Goal: Task Accomplishment & Management: Manage account settings

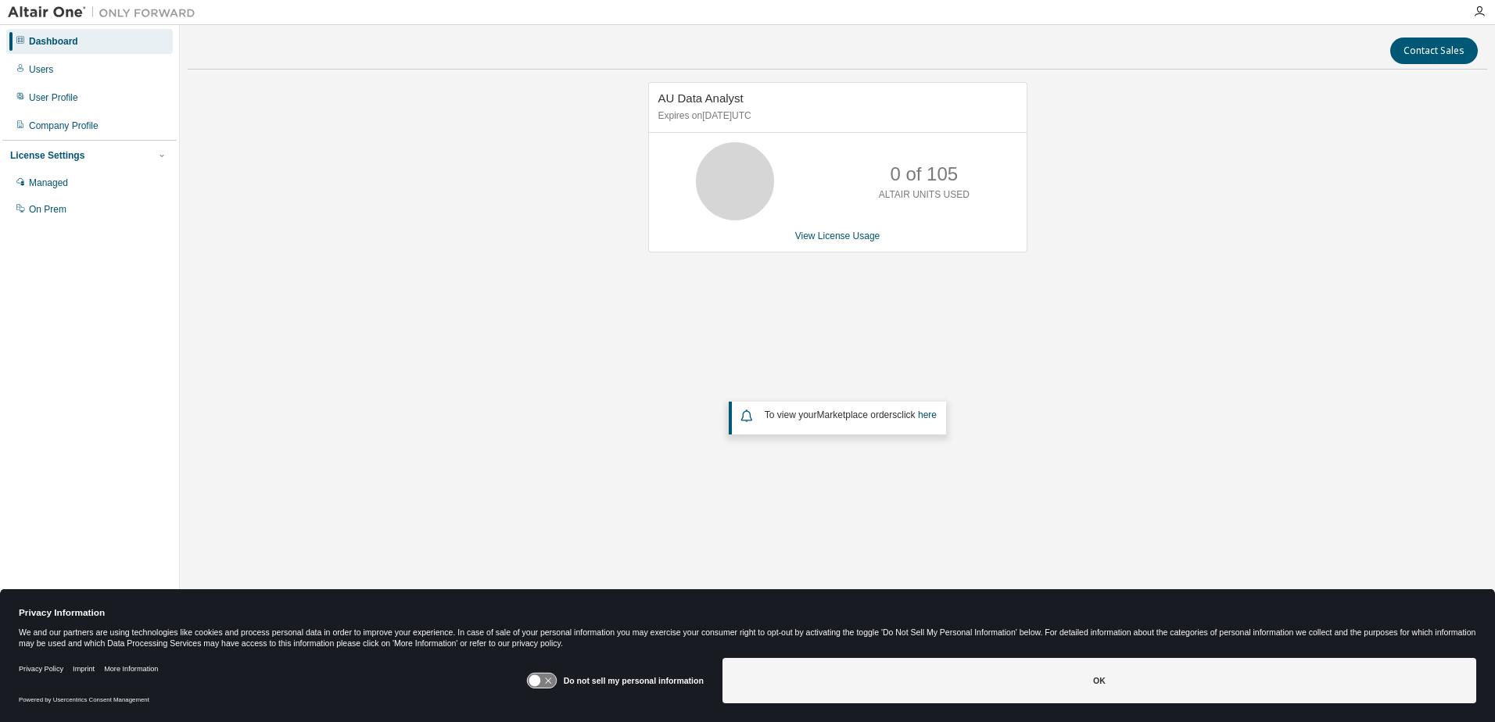
click at [462, 287] on div "AU Data Analyst Expires on September 21, 2025 UTC 0 of 105 ALTAIR UNITS USED Vi…" at bounding box center [837, 317] width 1299 height 470
click at [483, 249] on div "AU Data Analyst Expires on September 21, 2025 UTC 0 of 105 ALTAIR UNITS USED Vi…" at bounding box center [837, 317] width 1299 height 470
click at [854, 239] on link "View License Usage" at bounding box center [837, 236] width 85 height 11
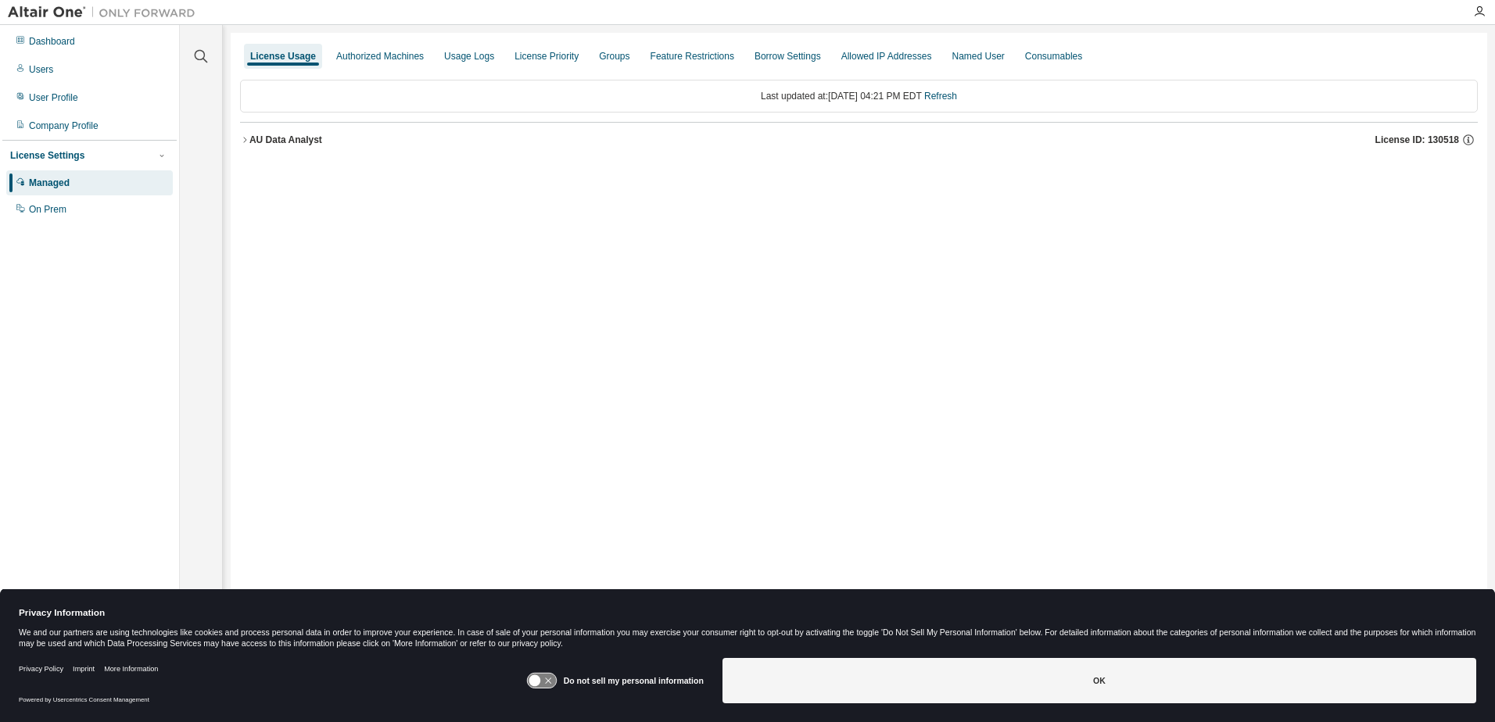
click at [267, 142] on div "AU Data Analyst" at bounding box center [285, 140] width 73 height 13
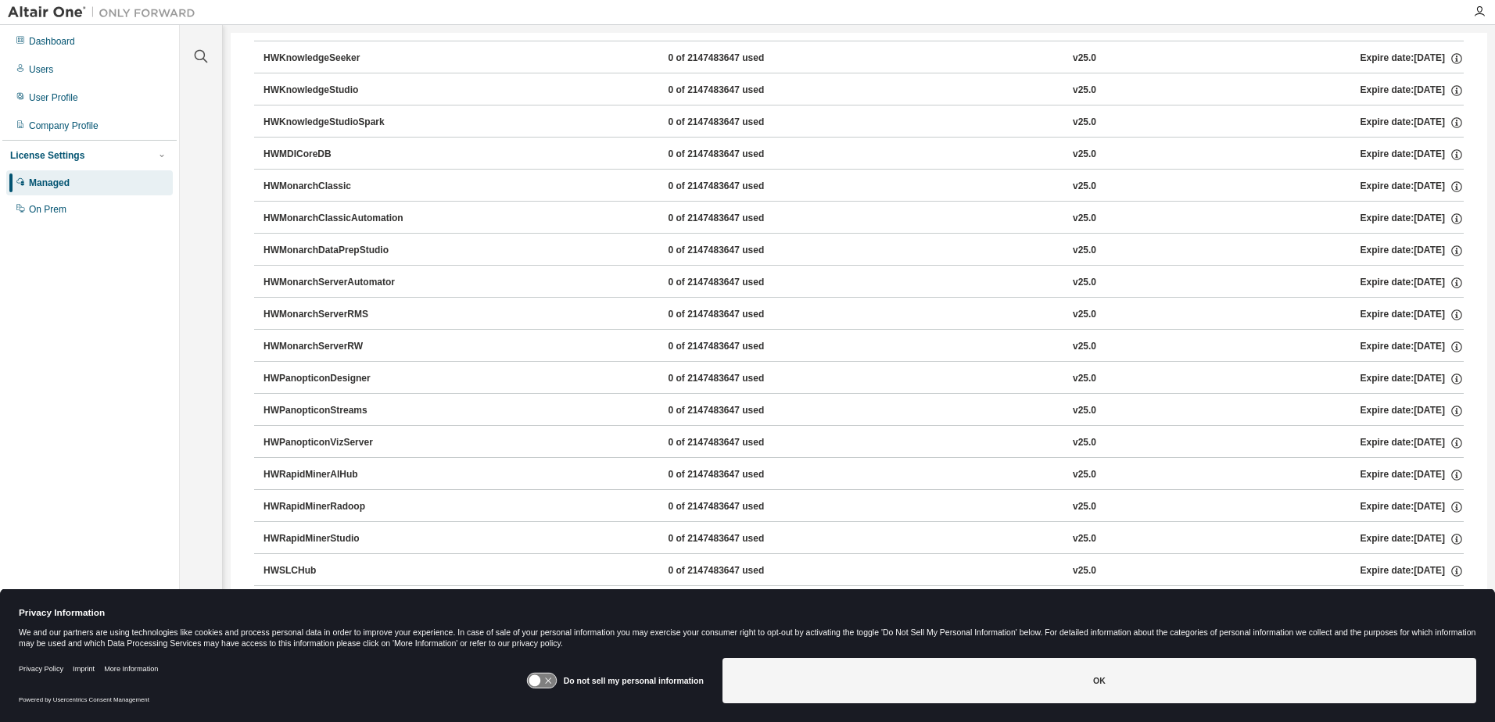
scroll to position [643, 0]
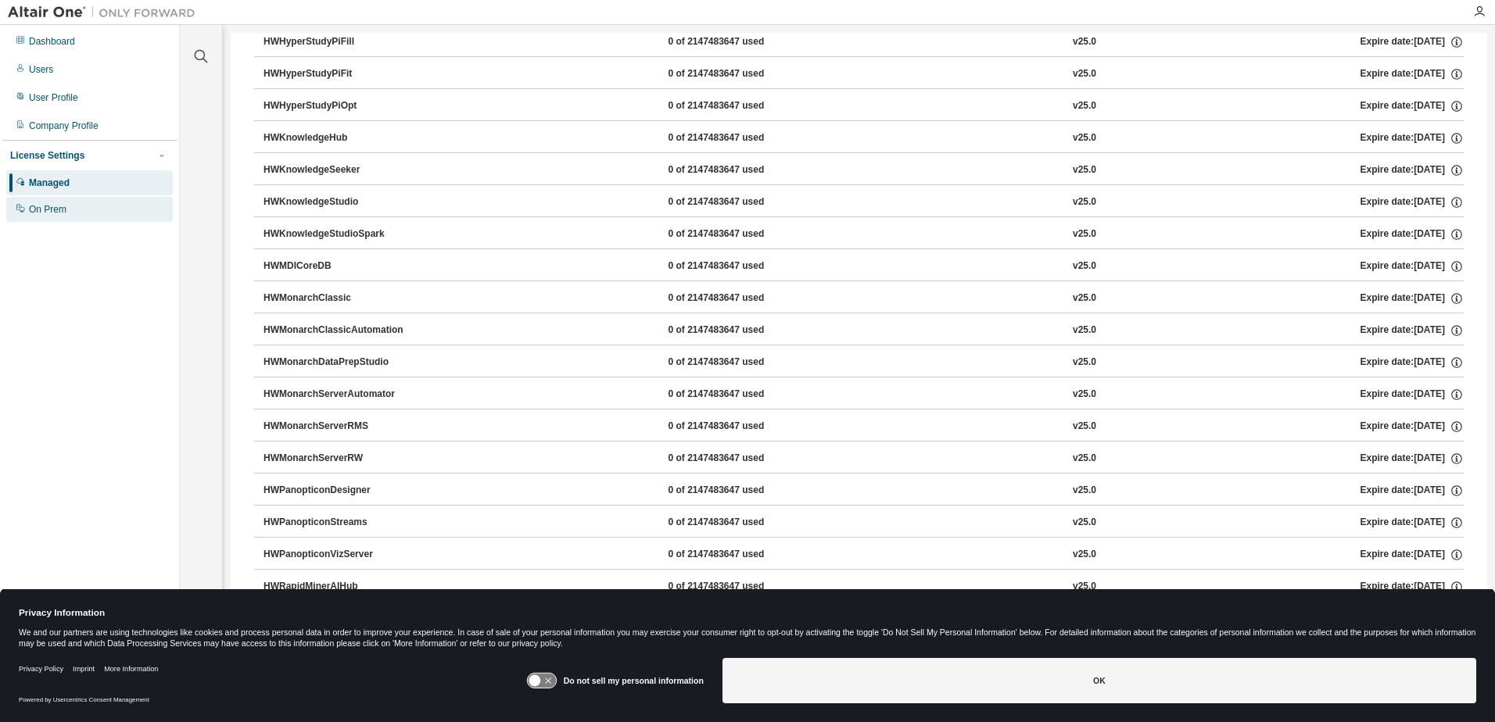
click at [25, 213] on div "On Prem" at bounding box center [89, 209] width 167 height 25
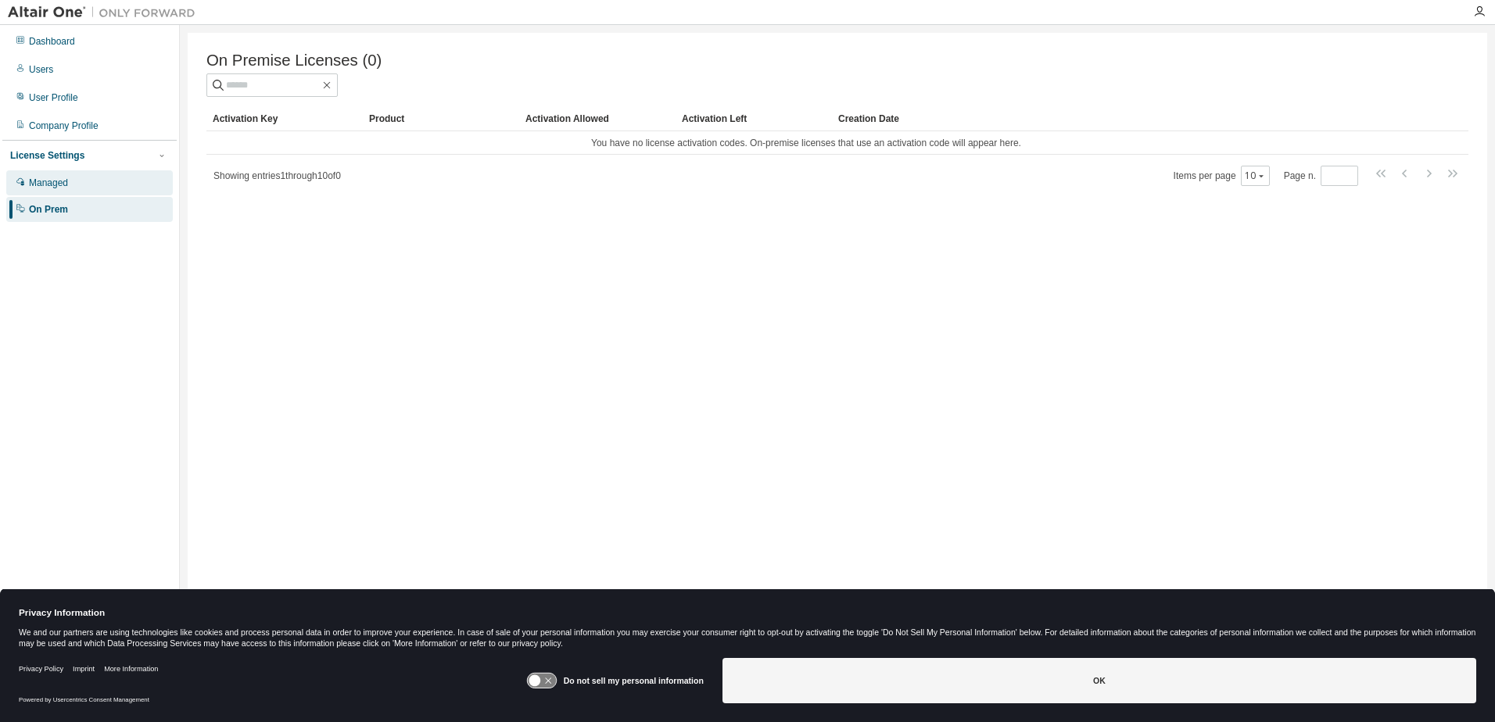
click at [56, 181] on div "Managed" at bounding box center [48, 183] width 39 height 13
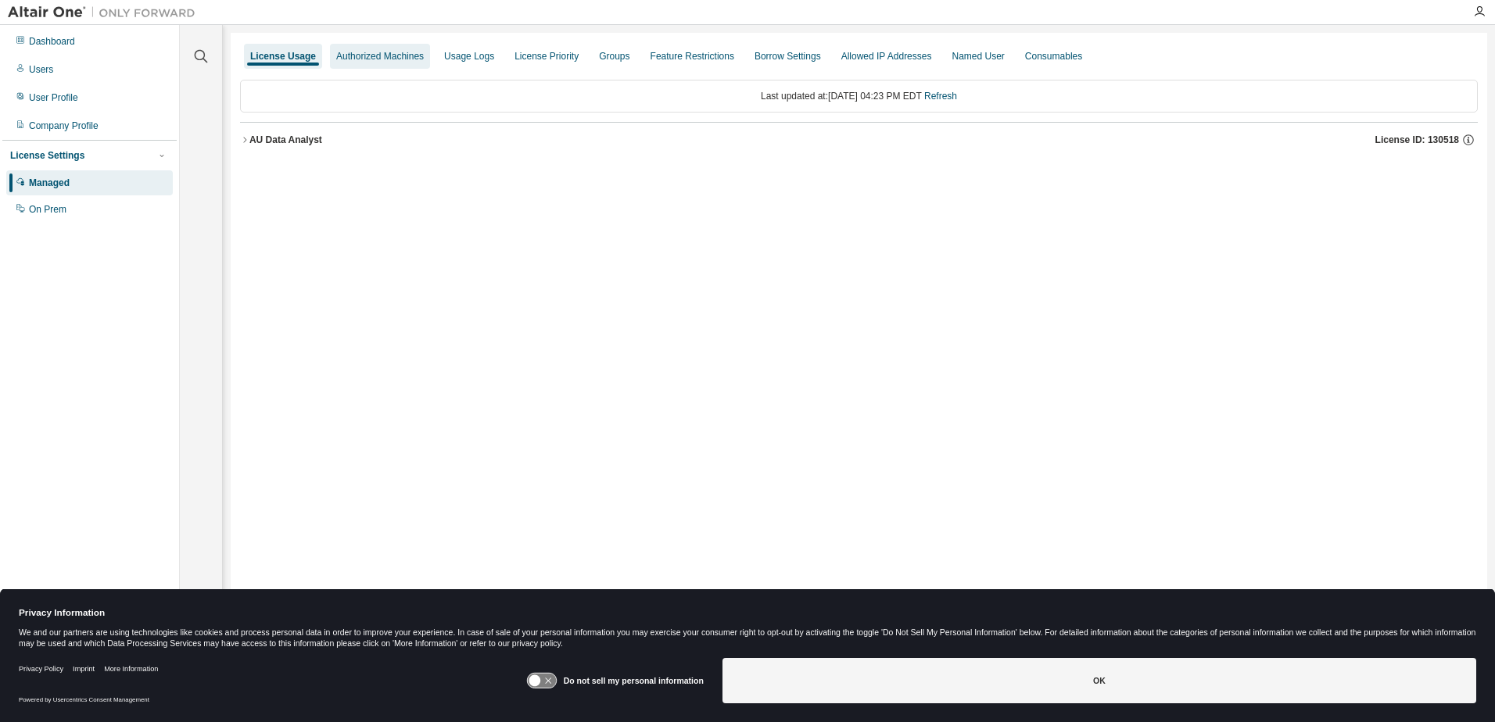
click at [381, 56] on div "Authorized Machines" at bounding box center [380, 56] width 88 height 13
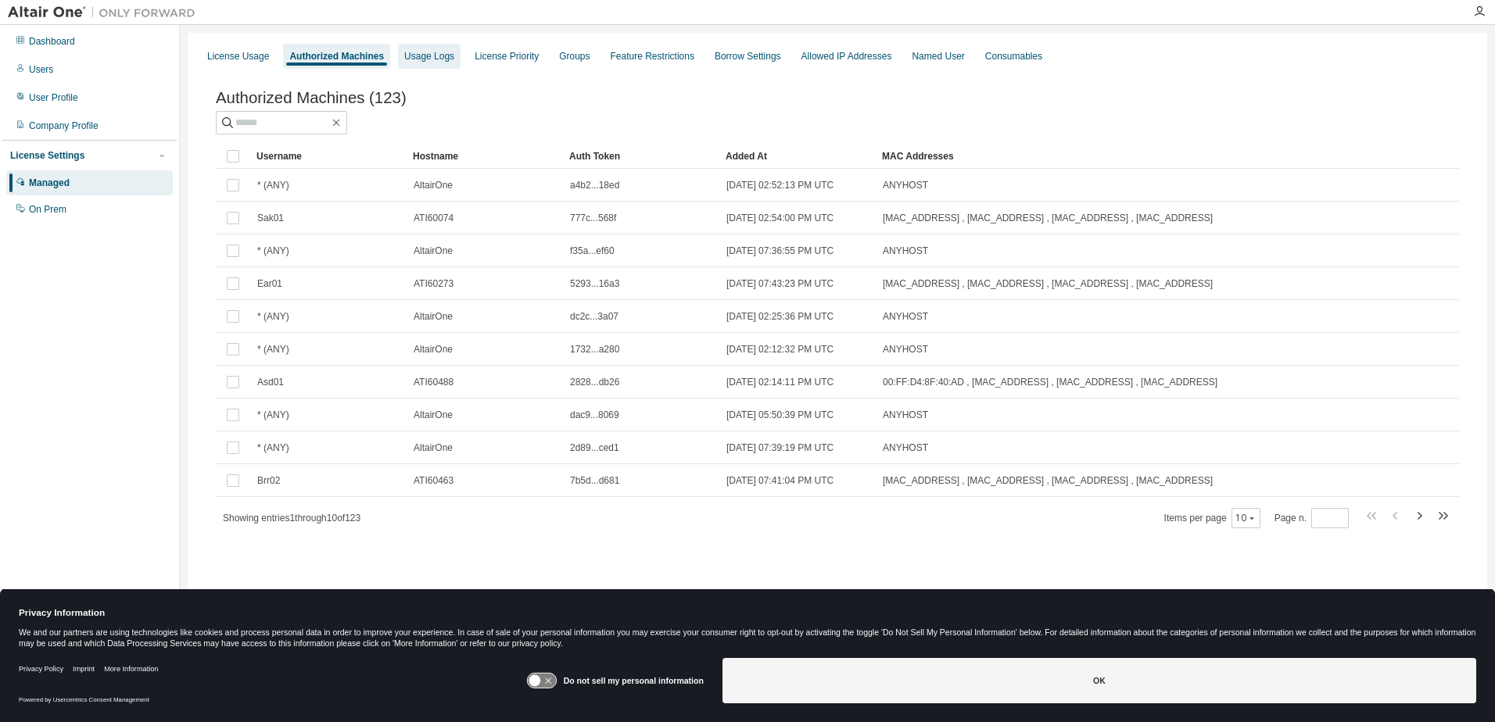
click at [428, 57] on div "Usage Logs" at bounding box center [429, 56] width 50 height 13
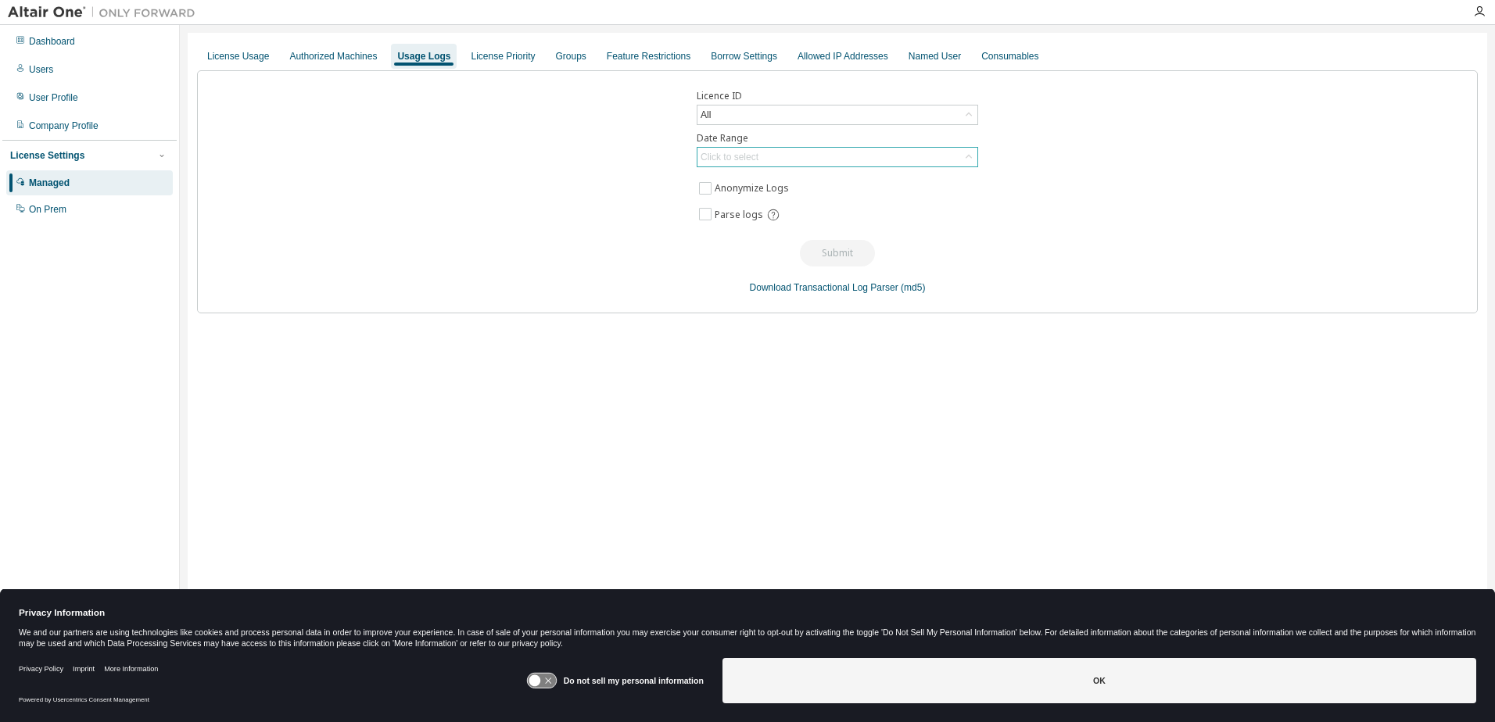
click at [759, 156] on div "Click to select" at bounding box center [729, 157] width 63 height 17
click at [728, 220] on li "Year to date" at bounding box center [836, 221] width 277 height 20
click at [833, 250] on button "Submit" at bounding box center [837, 253] width 75 height 27
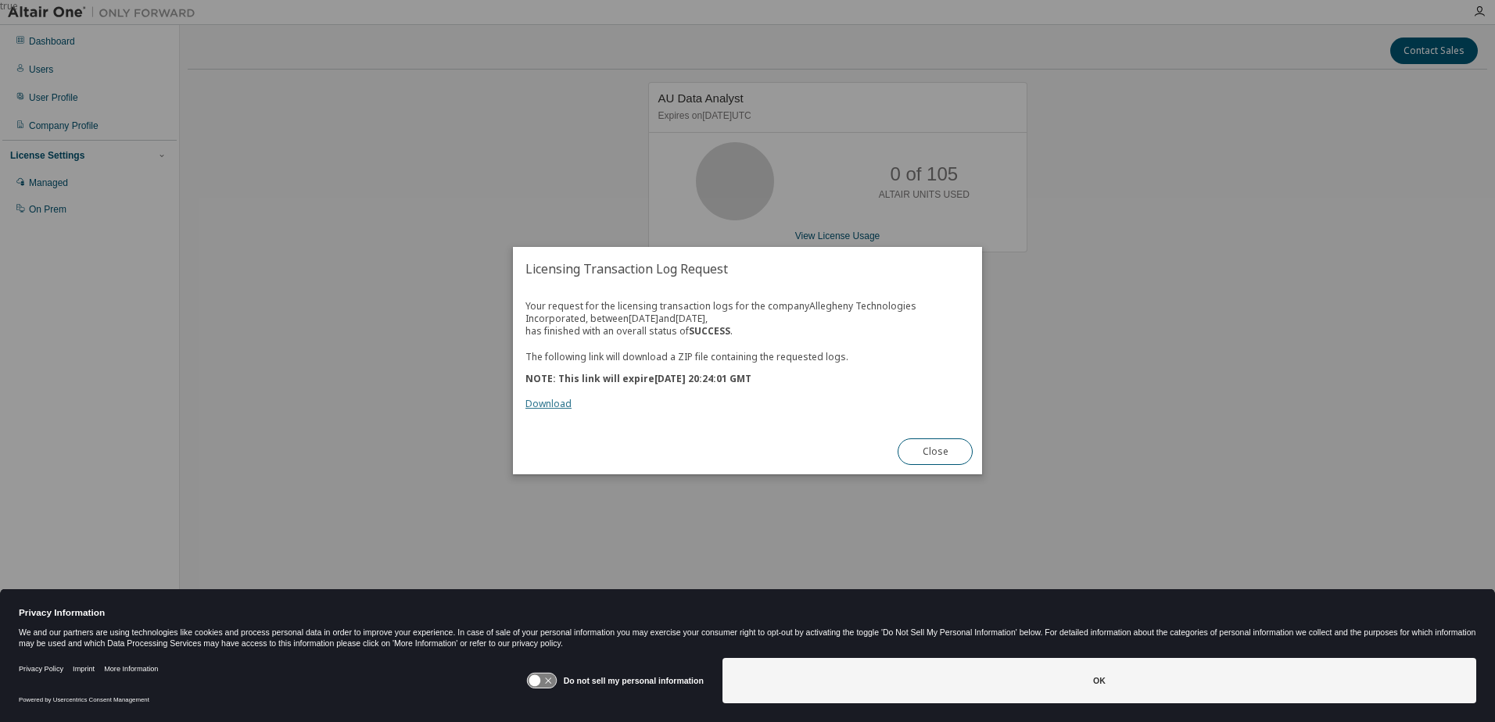
click at [559, 403] on link "Download" at bounding box center [548, 404] width 46 height 13
click at [937, 456] on button "Close" at bounding box center [935, 452] width 75 height 27
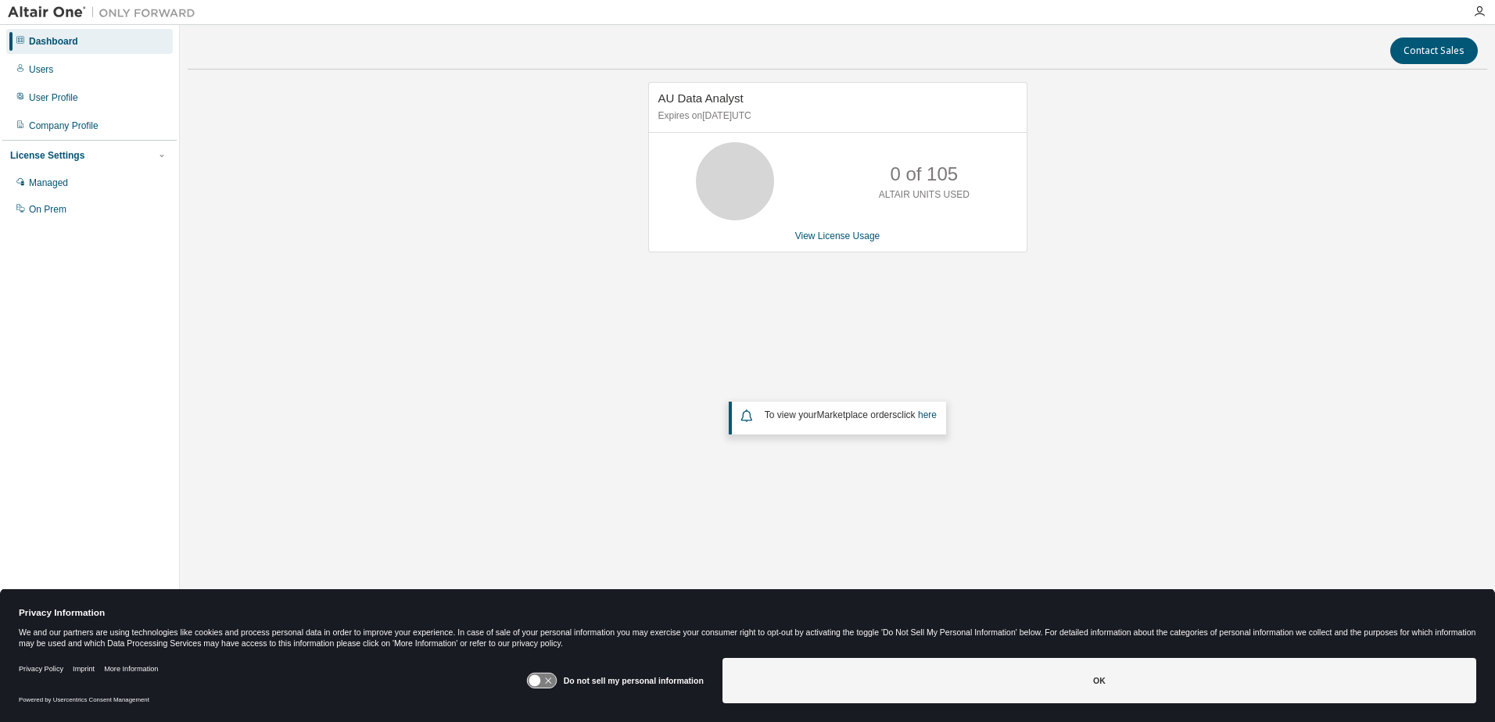
click at [1249, 274] on div "AU Data Analyst Expires on [DATE] UTC 0 of 105 ALTAIR UNITS USED View License U…" at bounding box center [837, 317] width 1299 height 470
drag, startPoint x: 45, startPoint y: 70, endPoint x: 62, endPoint y: 75, distance: 17.8
click at [45, 70] on div "Users" at bounding box center [41, 69] width 24 height 13
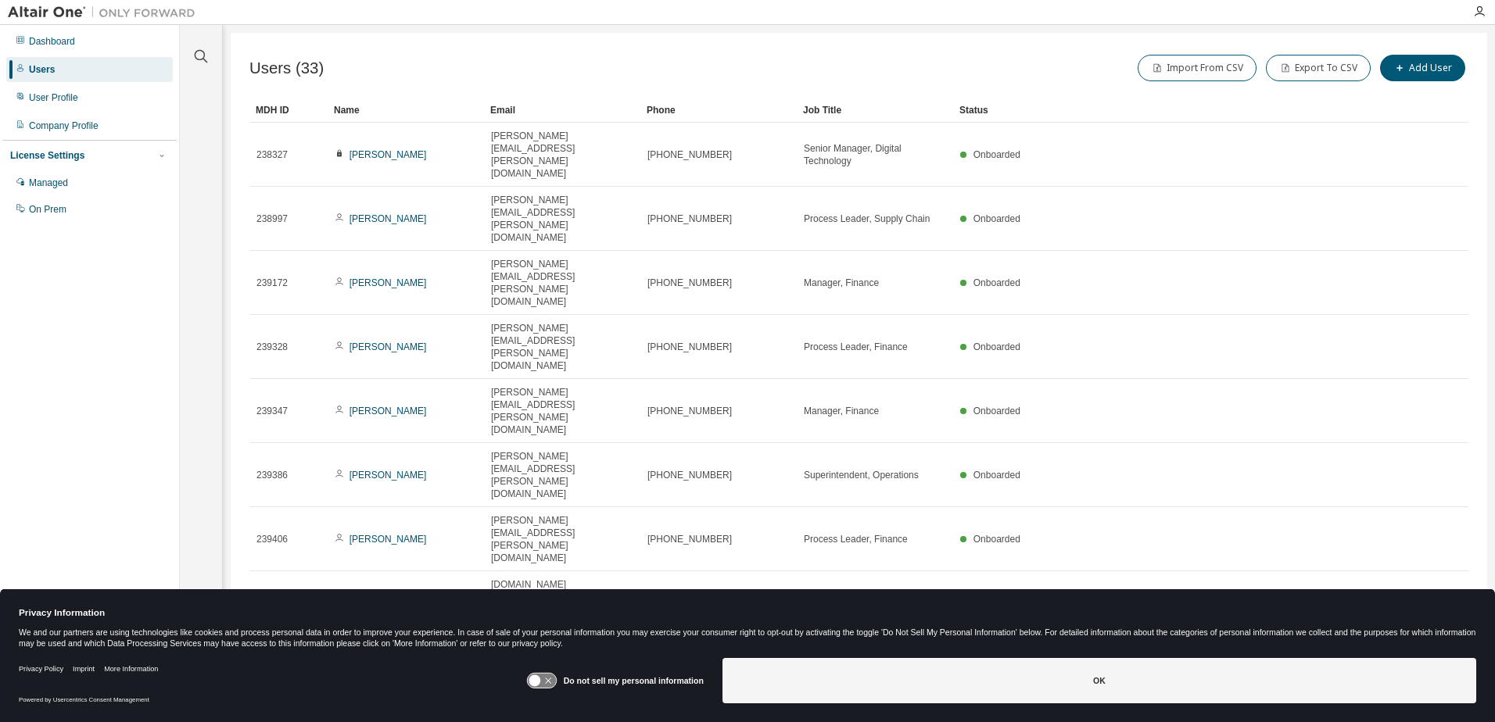
click at [1264, 518] on div "100" at bounding box center [1305, 518] width 125 height 19
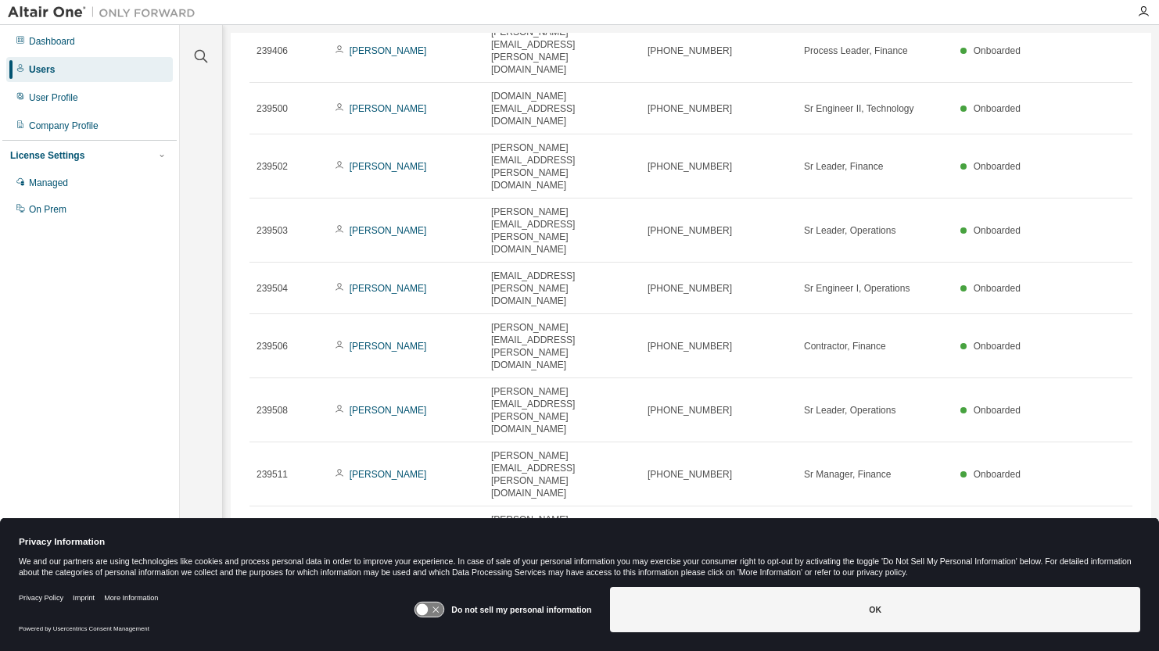
scroll to position [500, 0]
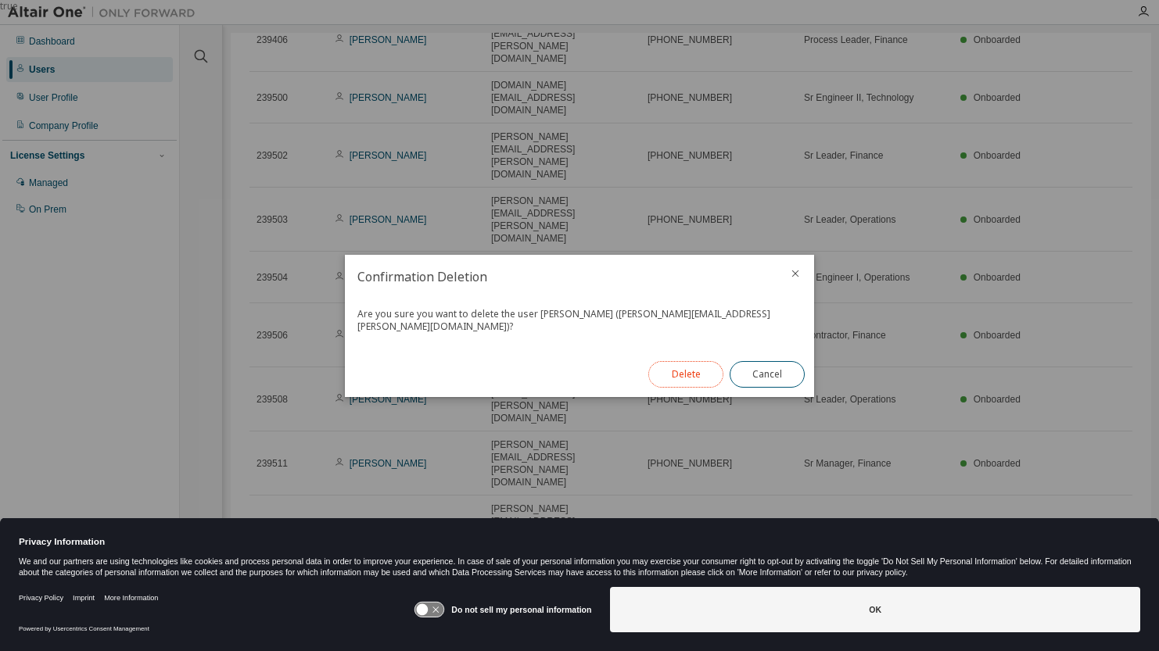
click at [671, 363] on button "Delete" at bounding box center [685, 374] width 75 height 27
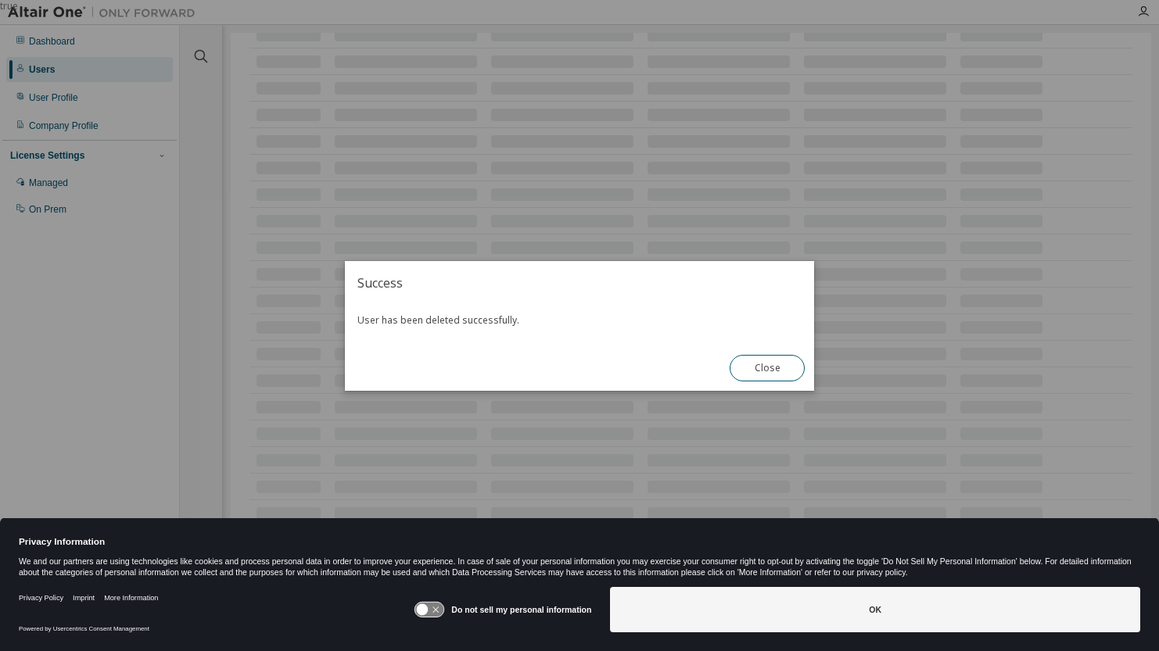
scroll to position [473, 0]
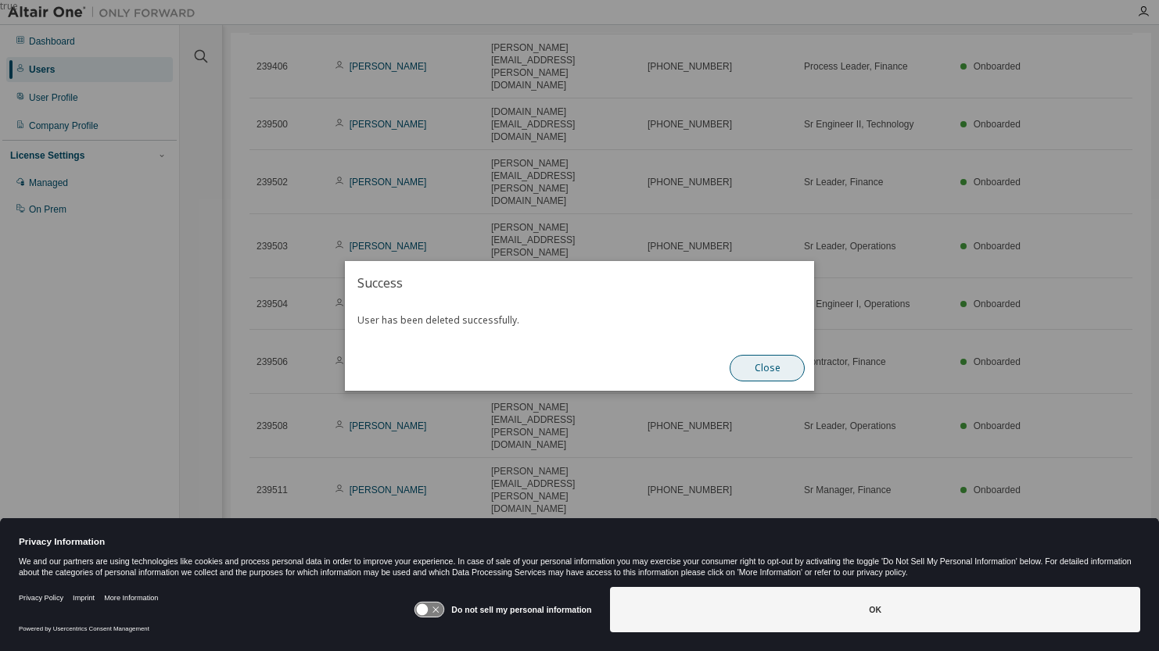
click at [748, 365] on button "Close" at bounding box center [766, 368] width 75 height 27
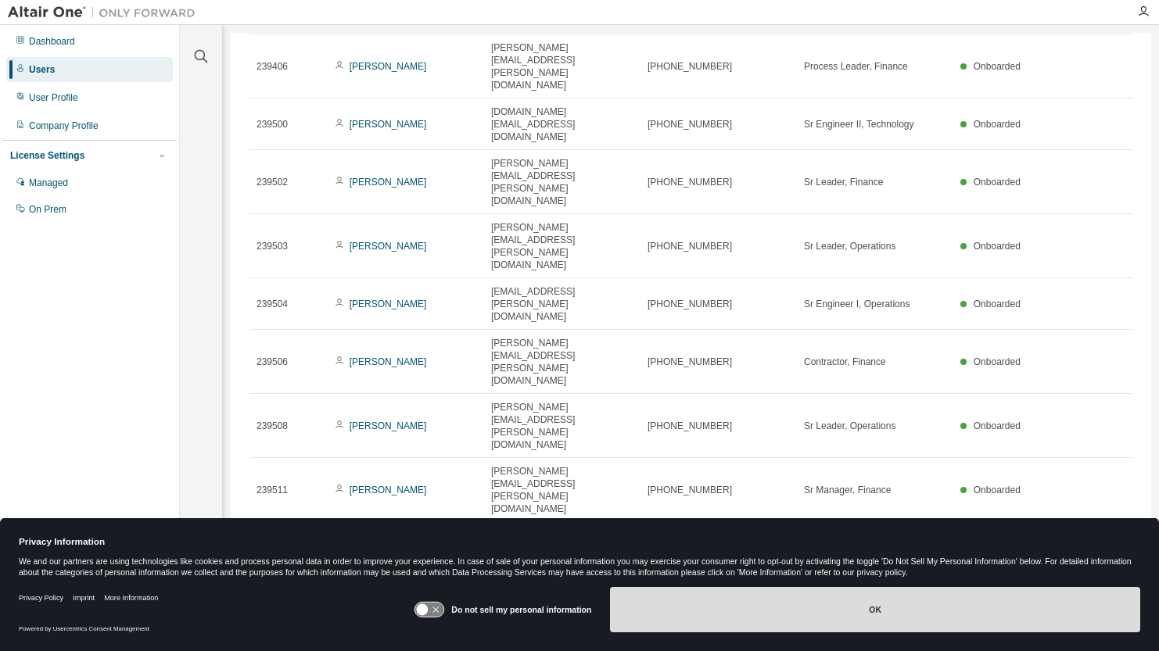
click at [864, 604] on button "OK" at bounding box center [875, 609] width 530 height 45
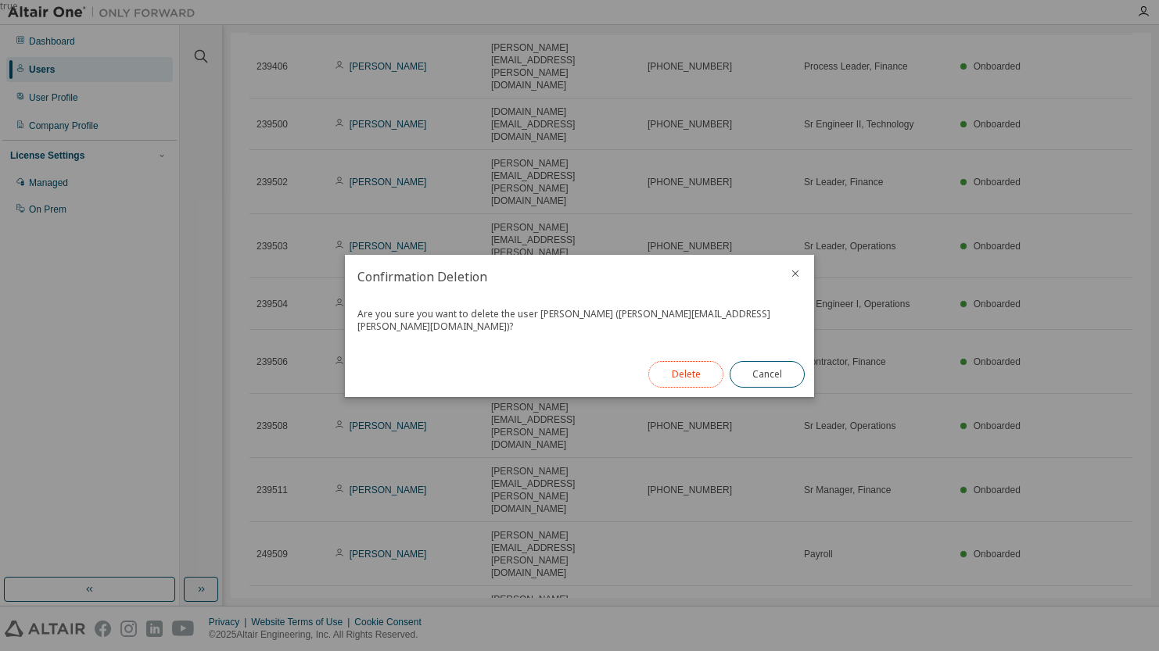
click at [704, 366] on button "Delete" at bounding box center [685, 374] width 75 height 27
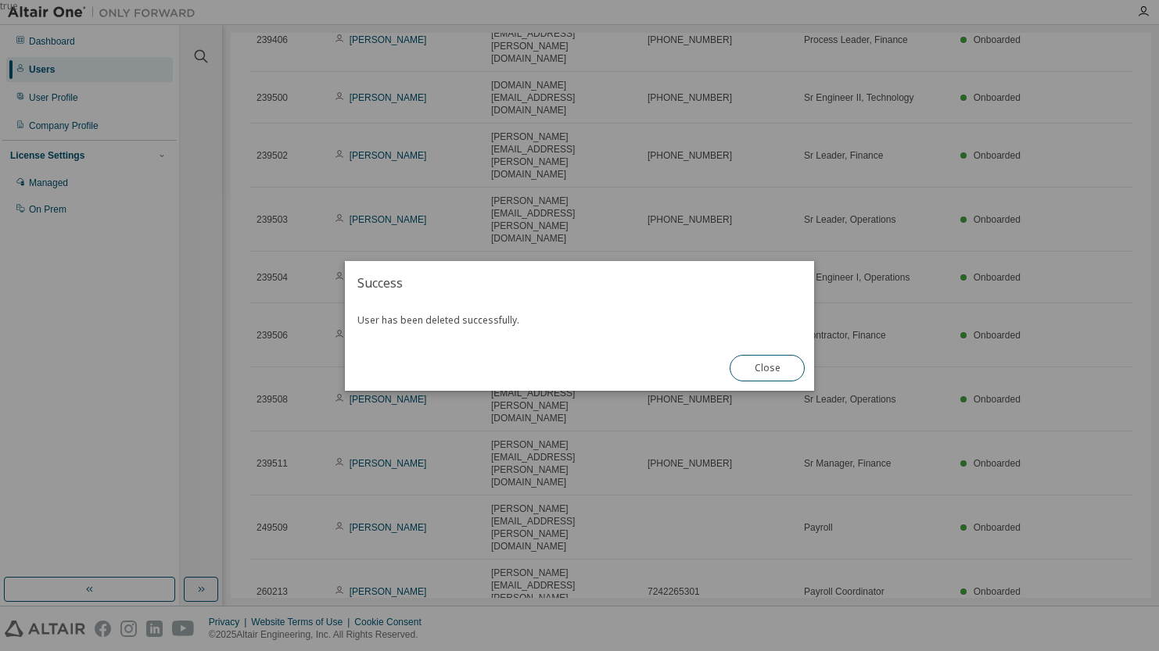
scroll to position [446, 0]
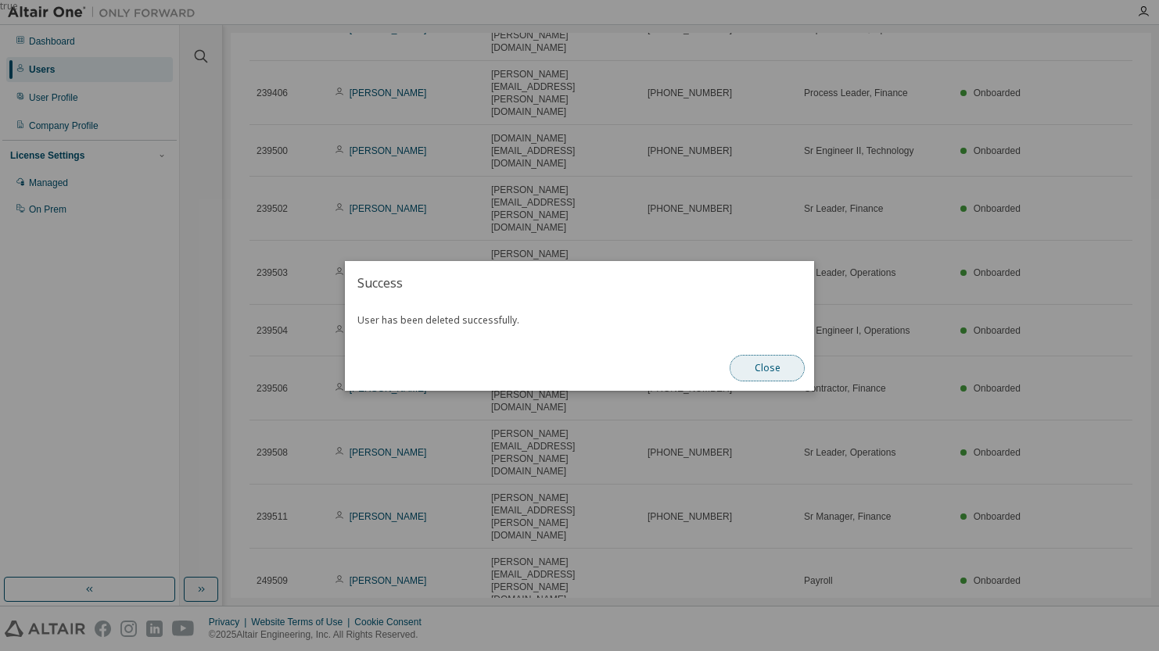
click at [767, 367] on button "Close" at bounding box center [766, 368] width 75 height 27
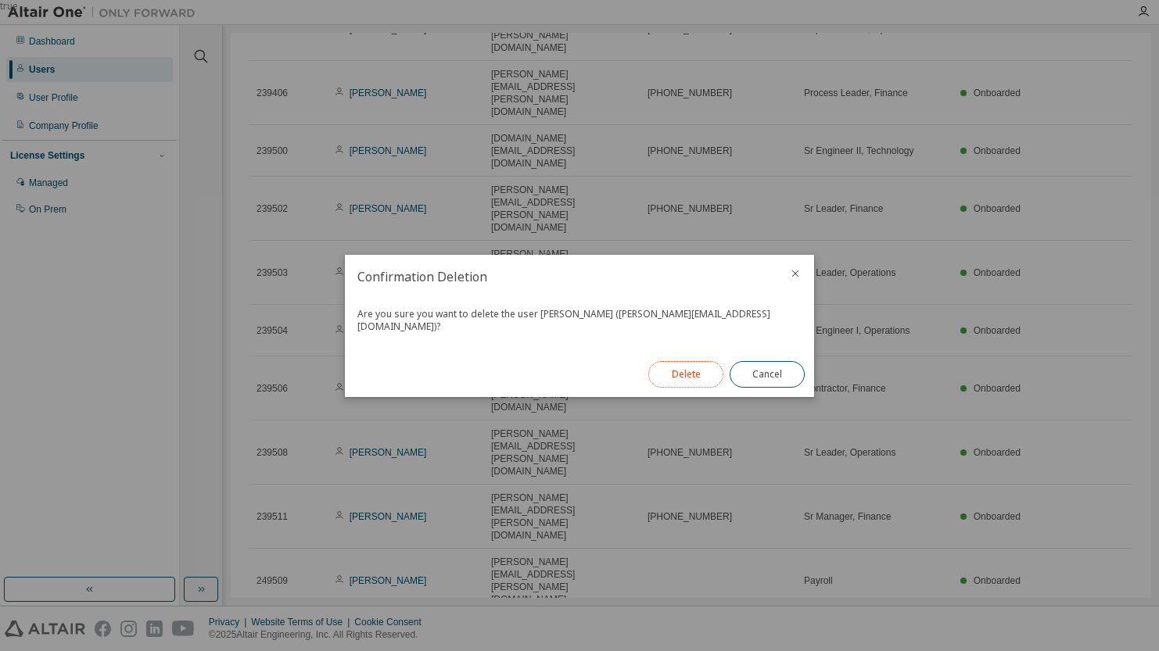
click at [685, 364] on button "Delete" at bounding box center [685, 374] width 75 height 27
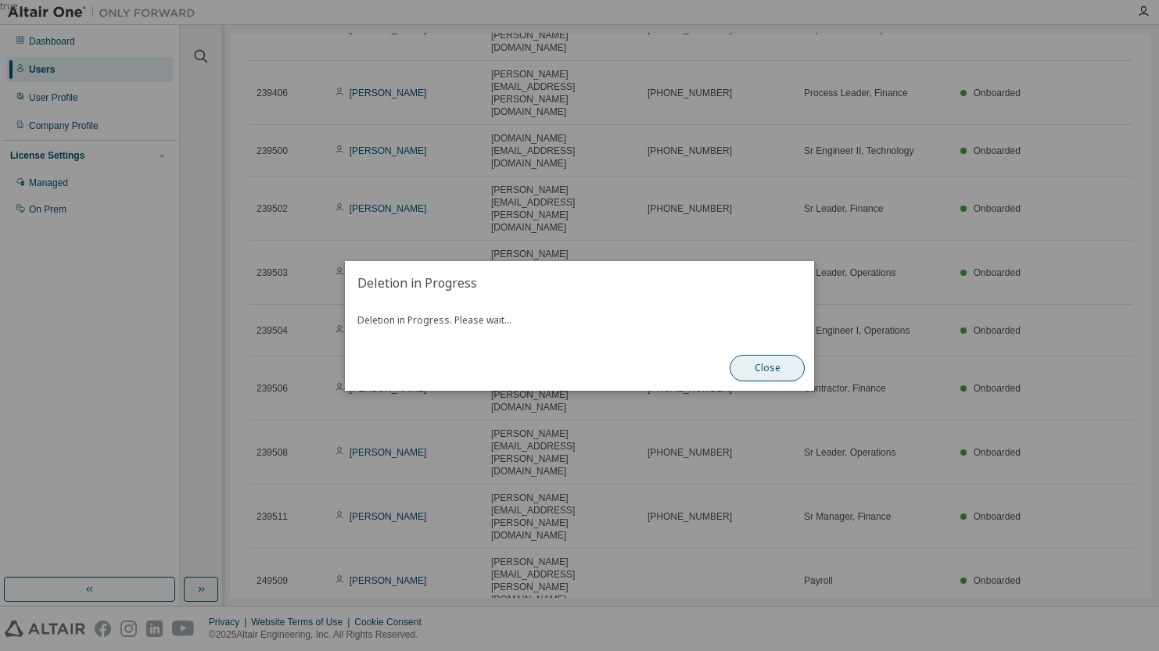
click at [765, 366] on button "Close" at bounding box center [766, 368] width 75 height 27
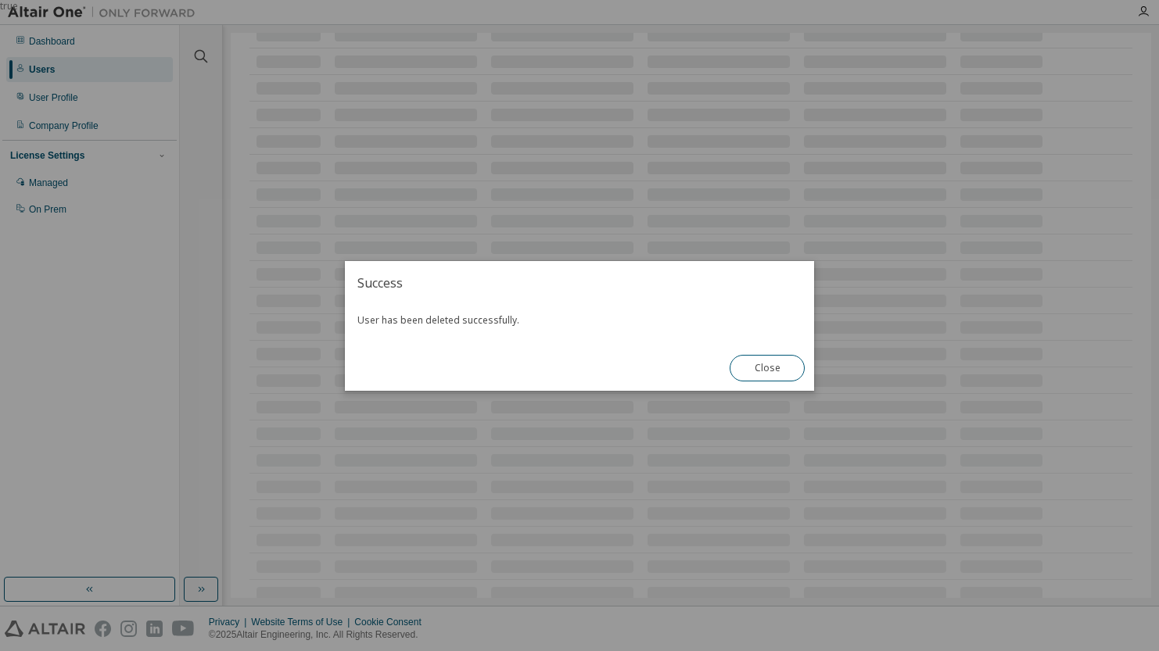
scroll to position [420, 0]
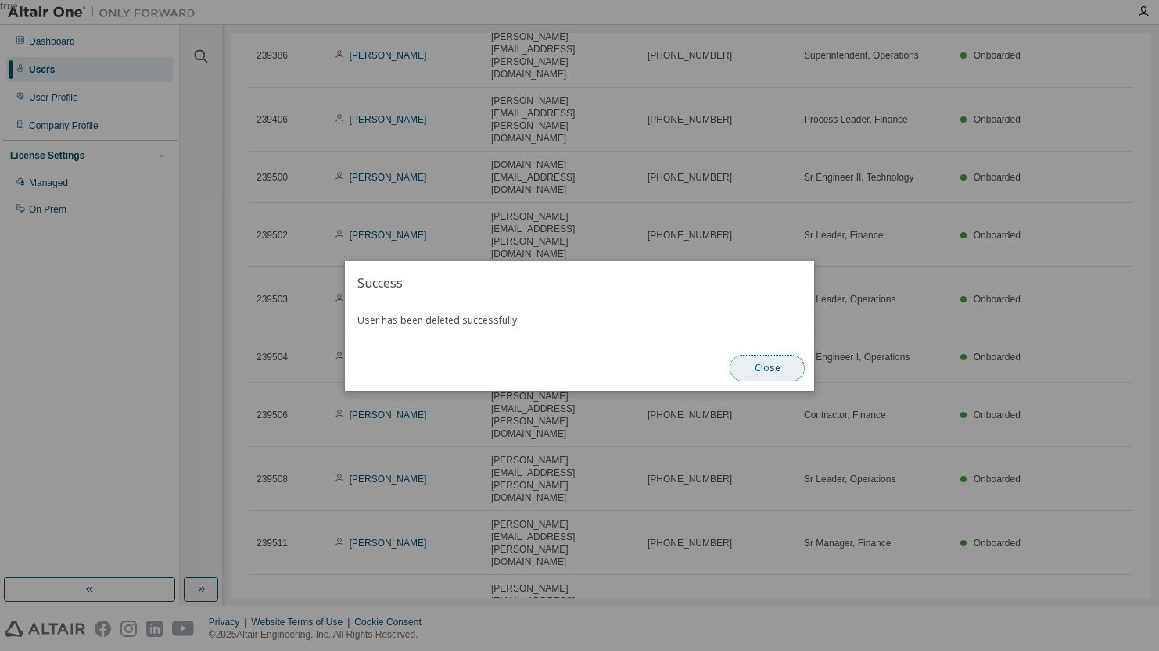
click at [762, 363] on button "Close" at bounding box center [766, 368] width 75 height 27
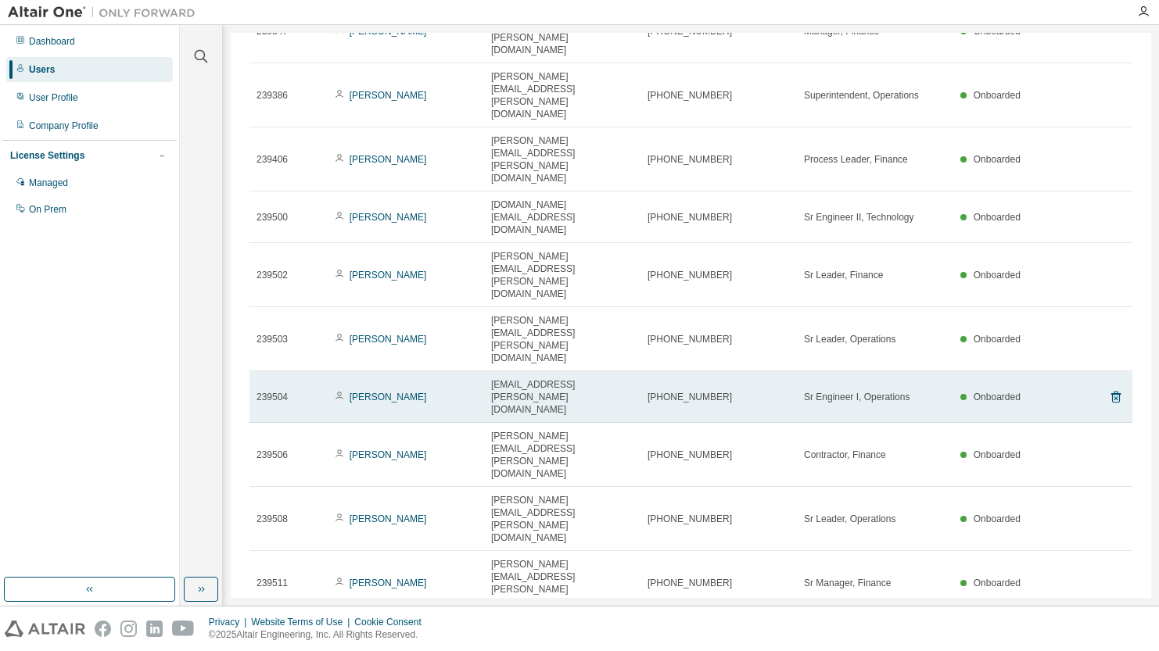
scroll to position [342, 0]
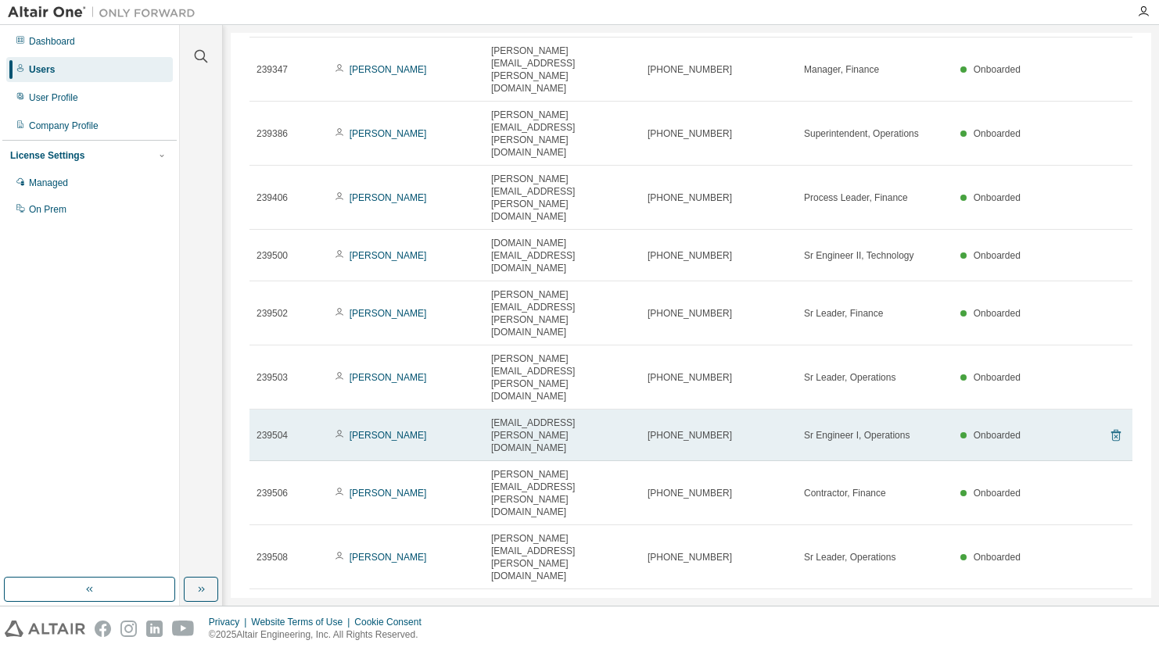
click at [1109, 426] on icon at bounding box center [1116, 435] width 14 height 19
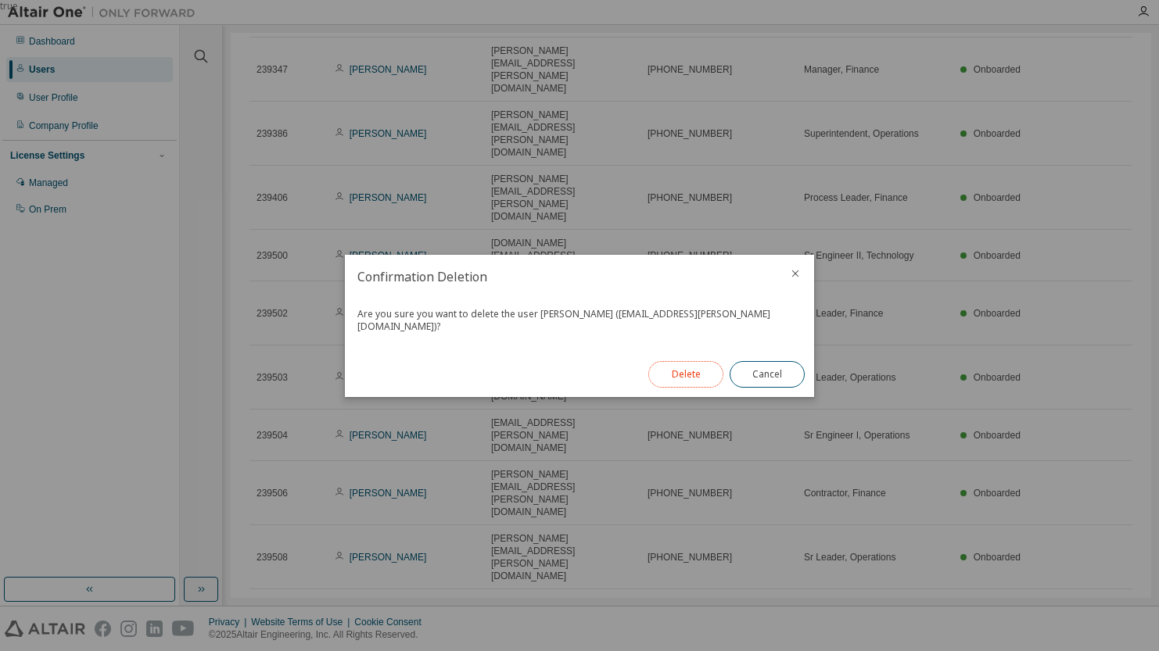
click at [698, 364] on button "Delete" at bounding box center [685, 374] width 75 height 27
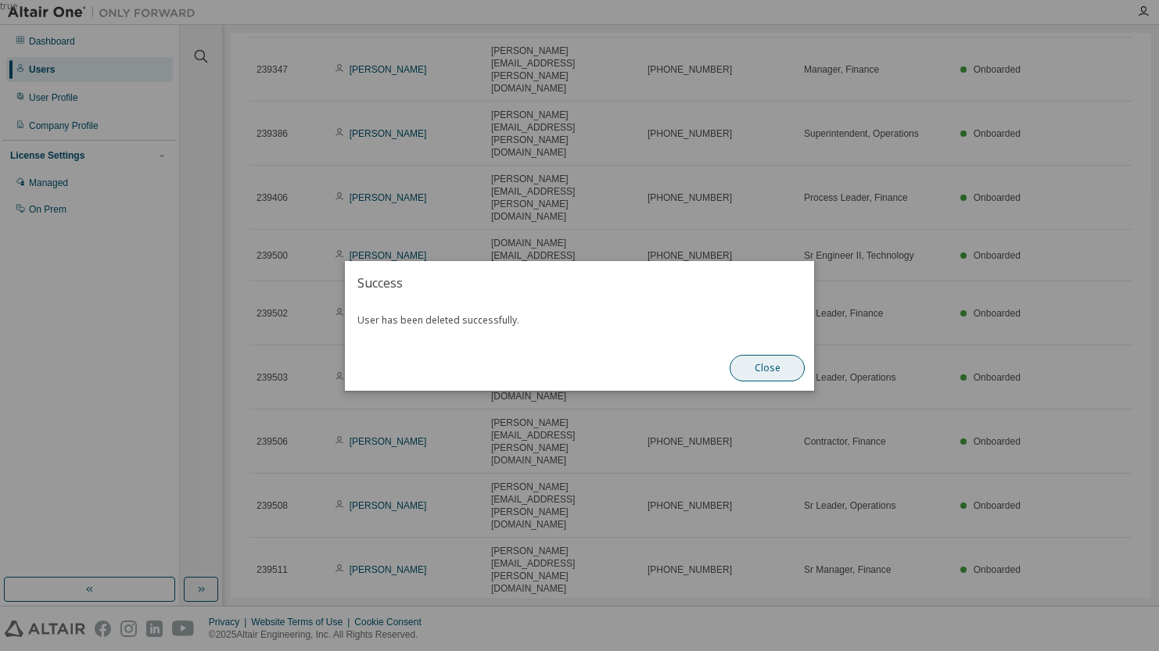
click at [764, 361] on button "Close" at bounding box center [766, 368] width 75 height 27
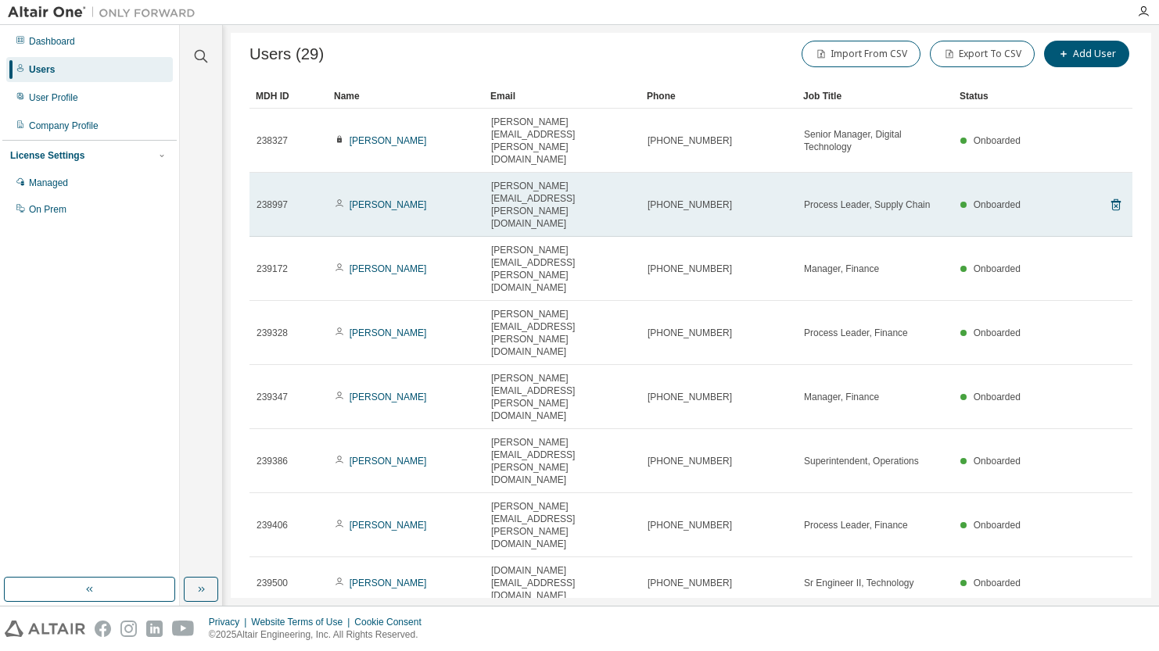
scroll to position [0, 0]
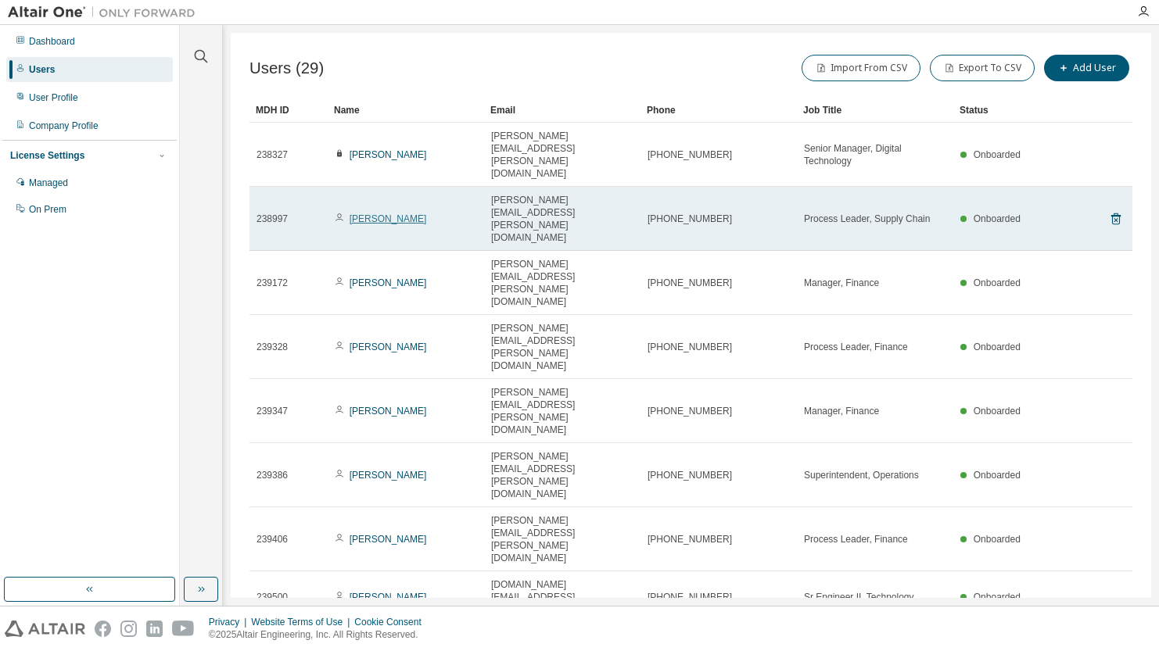
click at [365, 213] on link "[PERSON_NAME]" at bounding box center [387, 218] width 77 height 11
